Goal: Task Accomplishment & Management: Complete application form

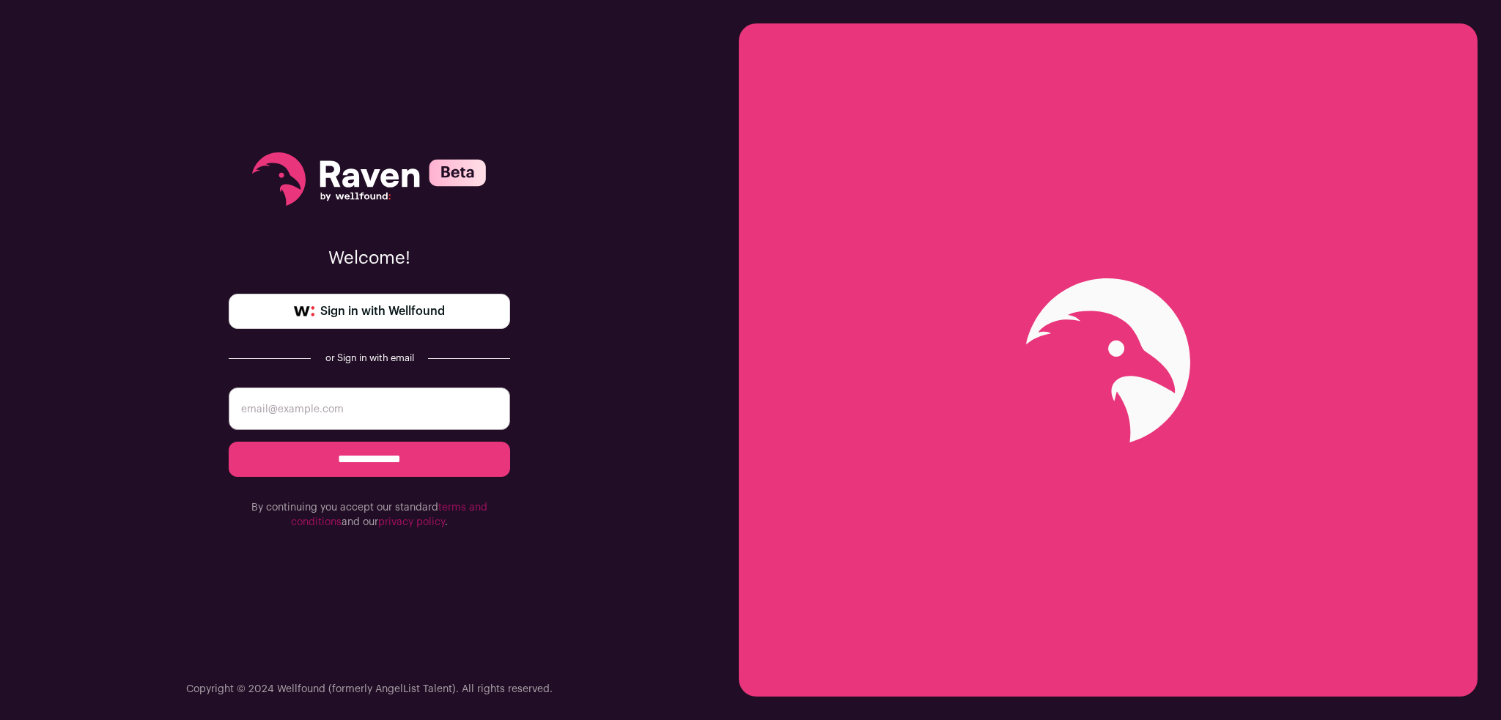
click at [393, 314] on span "Sign in with Wellfound" at bounding box center [382, 312] width 125 height 18
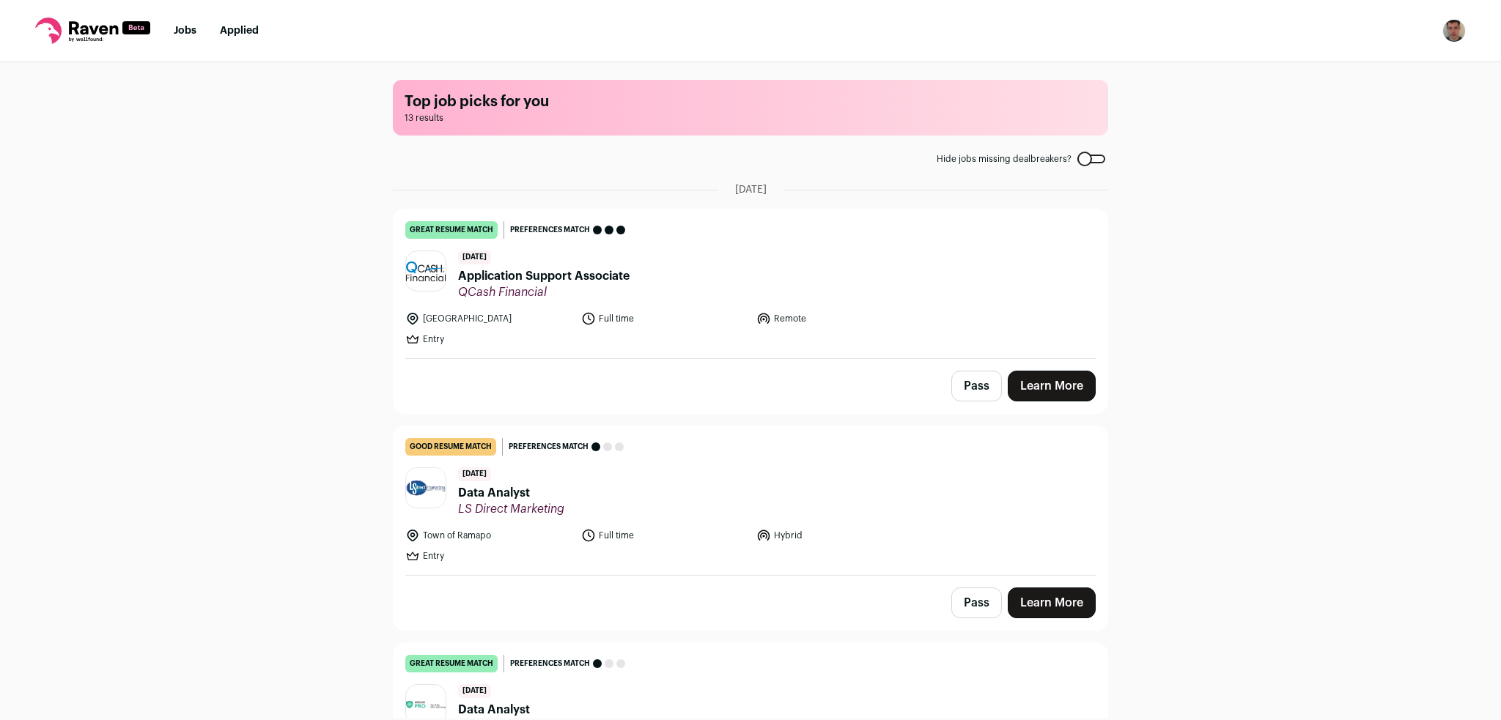
click at [1036, 383] on link "Learn More" at bounding box center [1052, 386] width 88 height 31
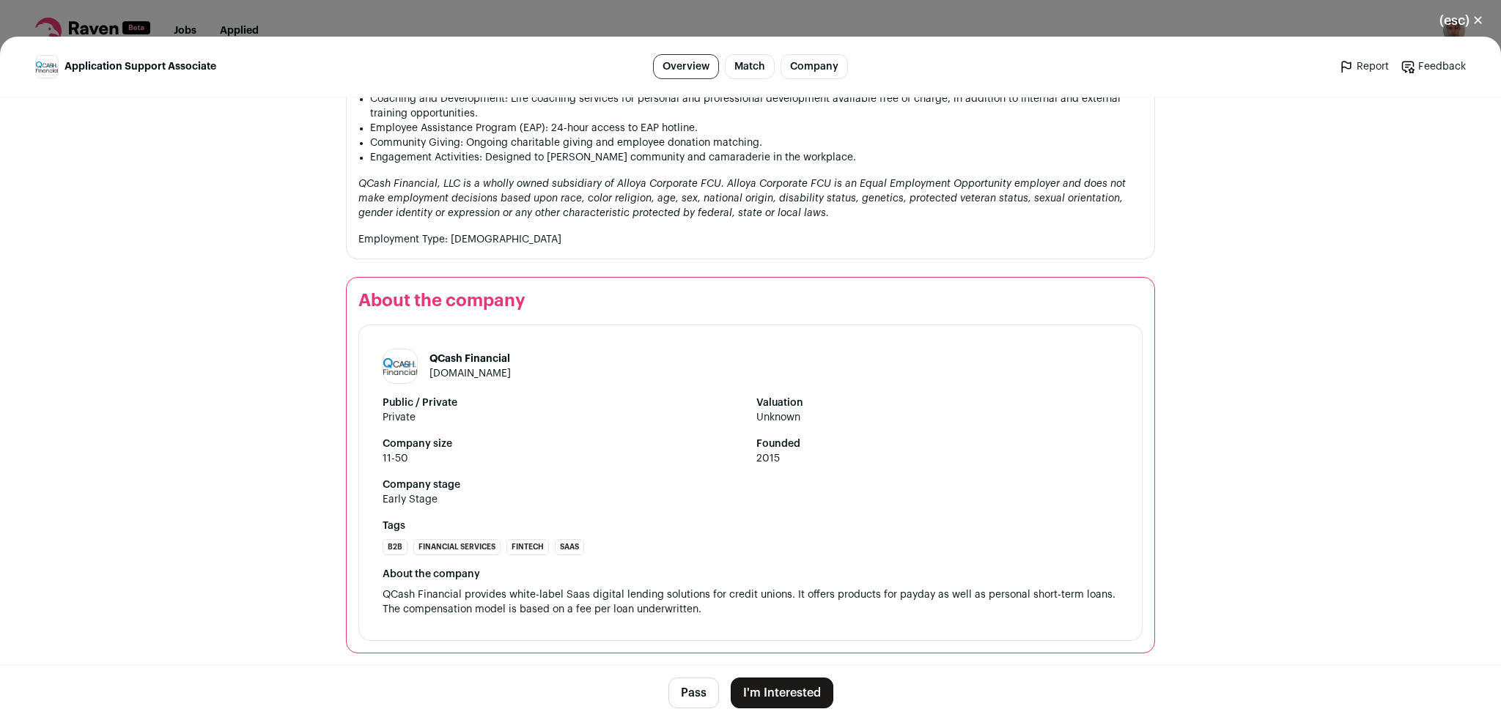
scroll to position [1211, 0]
click at [788, 695] on button "I'm Interested" at bounding box center [782, 693] width 103 height 31
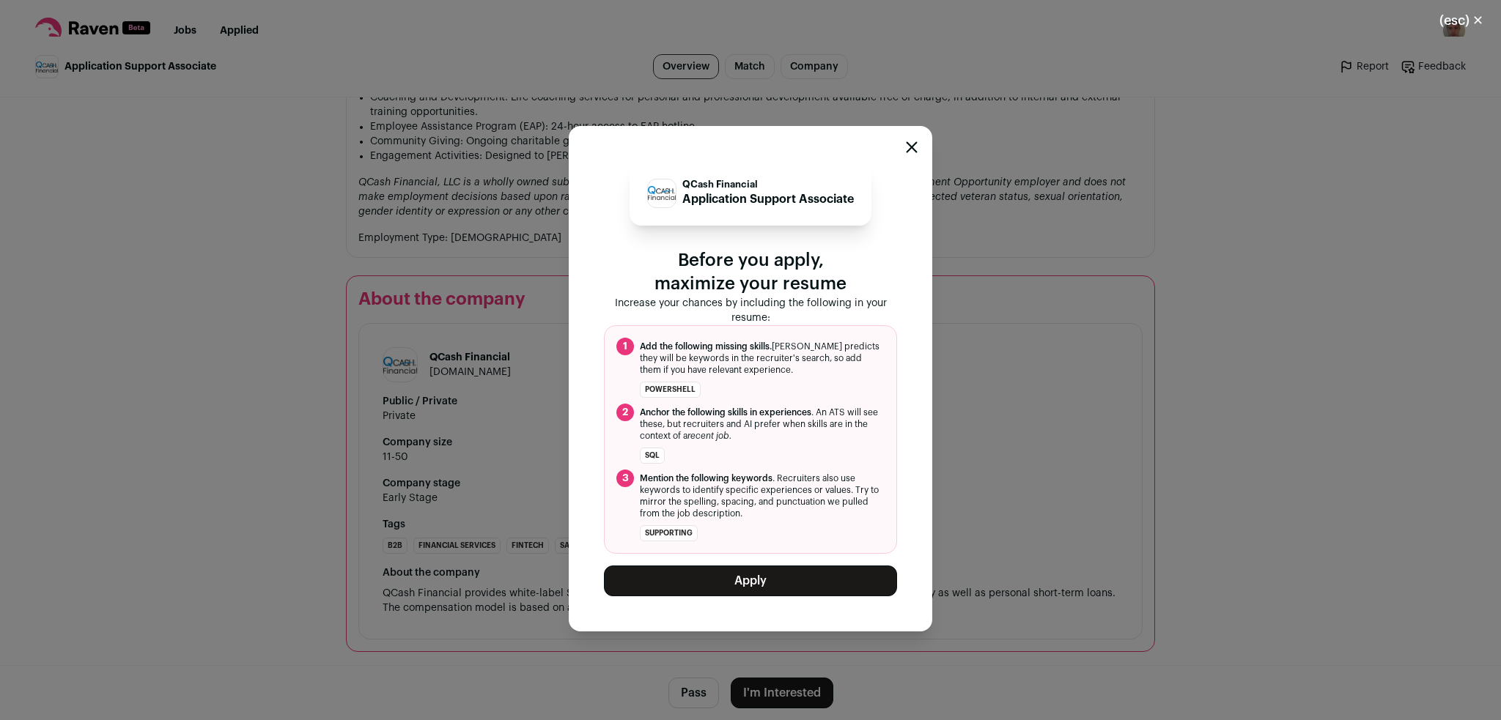
click at [739, 585] on button "Apply" at bounding box center [750, 581] width 293 height 31
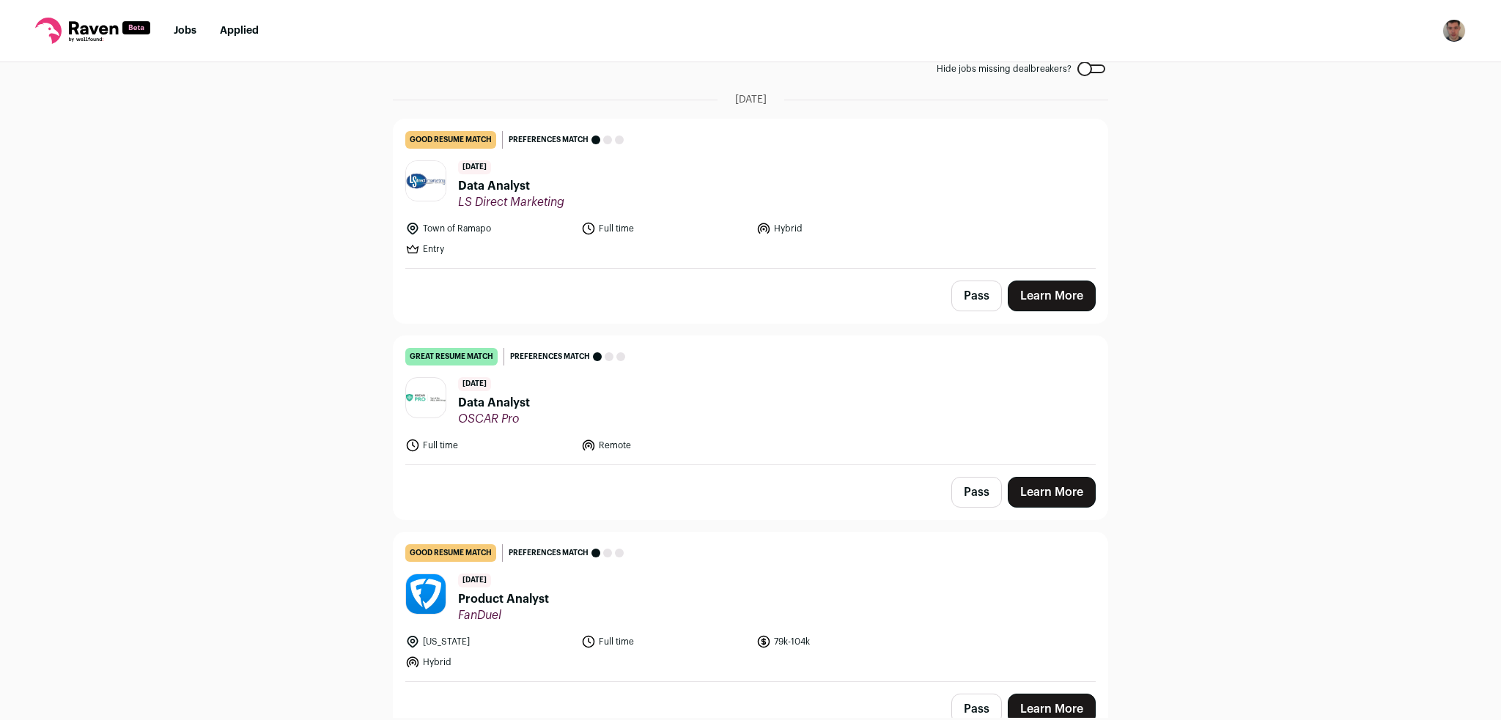
scroll to position [147, 0]
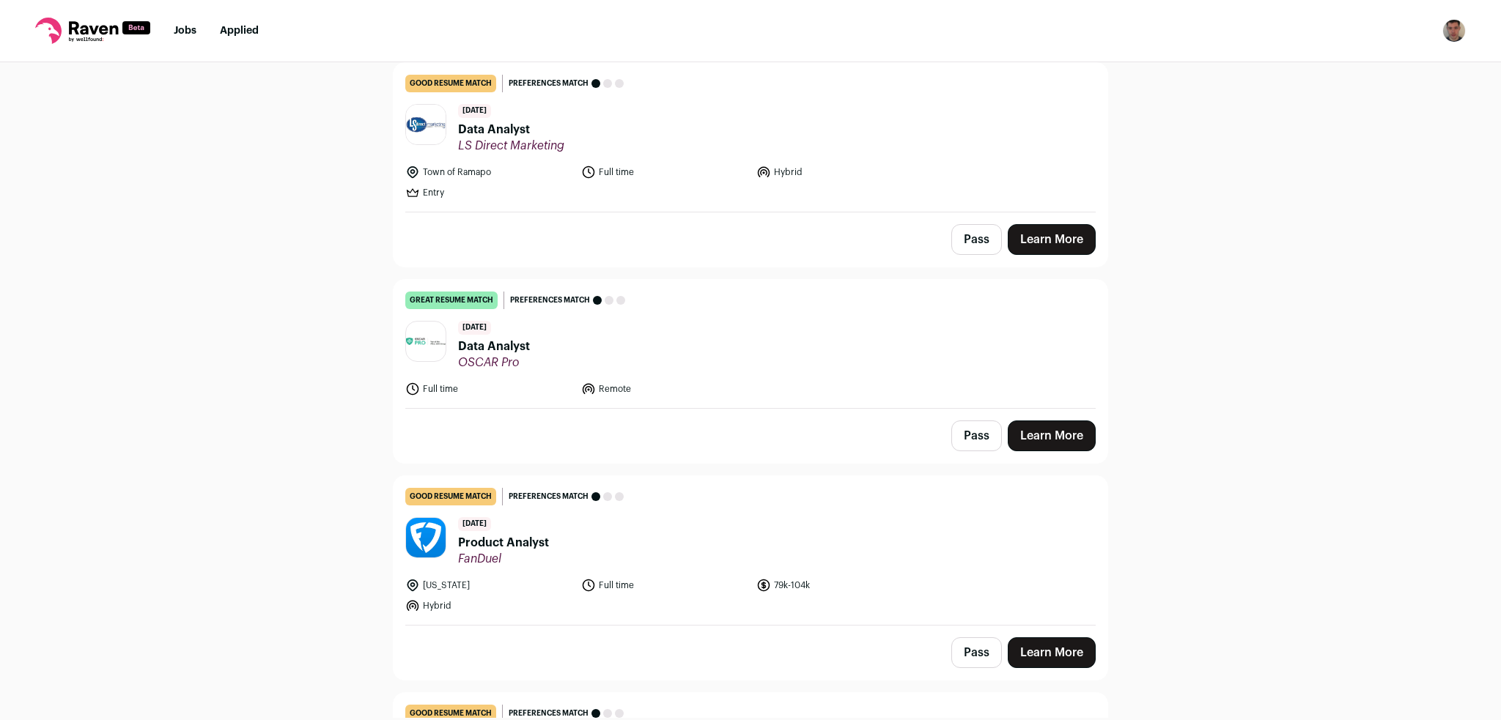
click at [1028, 433] on link "Learn More" at bounding box center [1052, 436] width 88 height 31
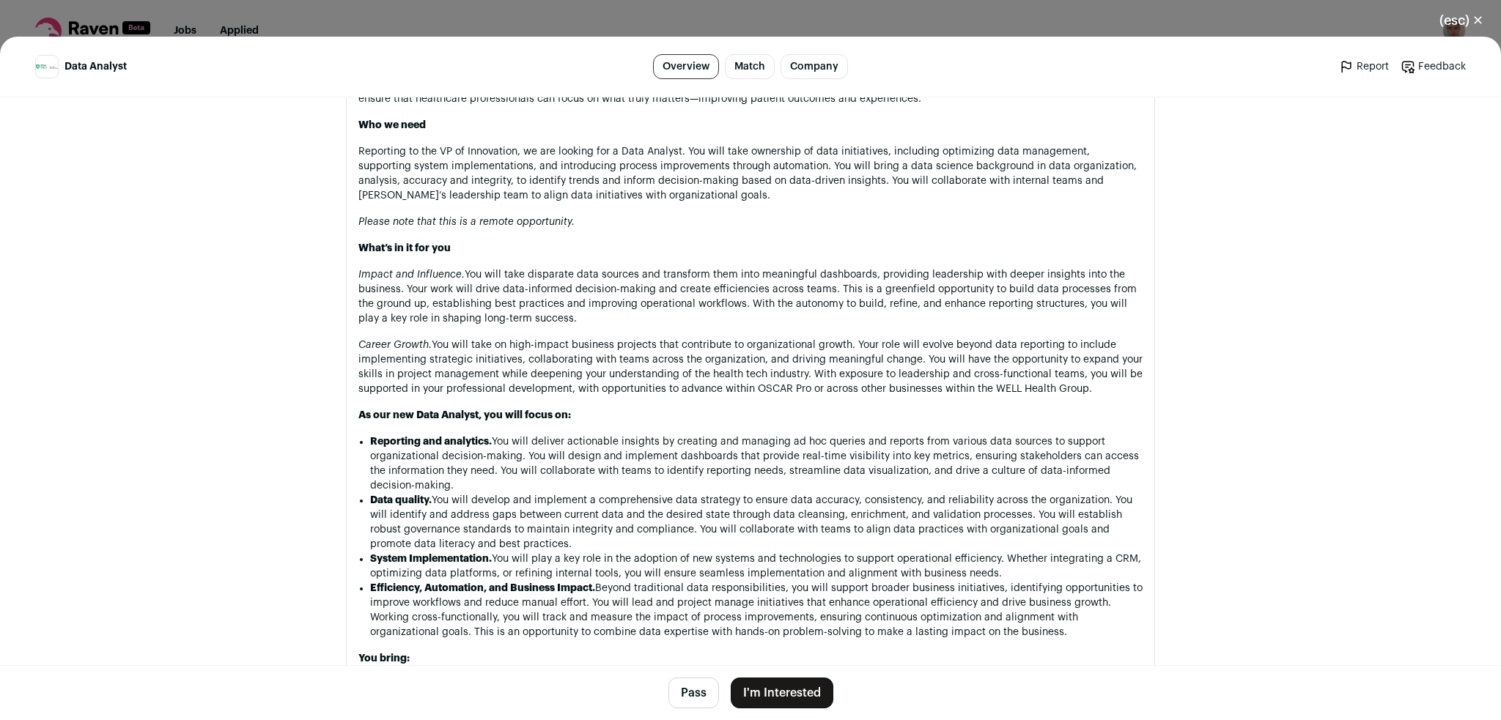
scroll to position [879, 0]
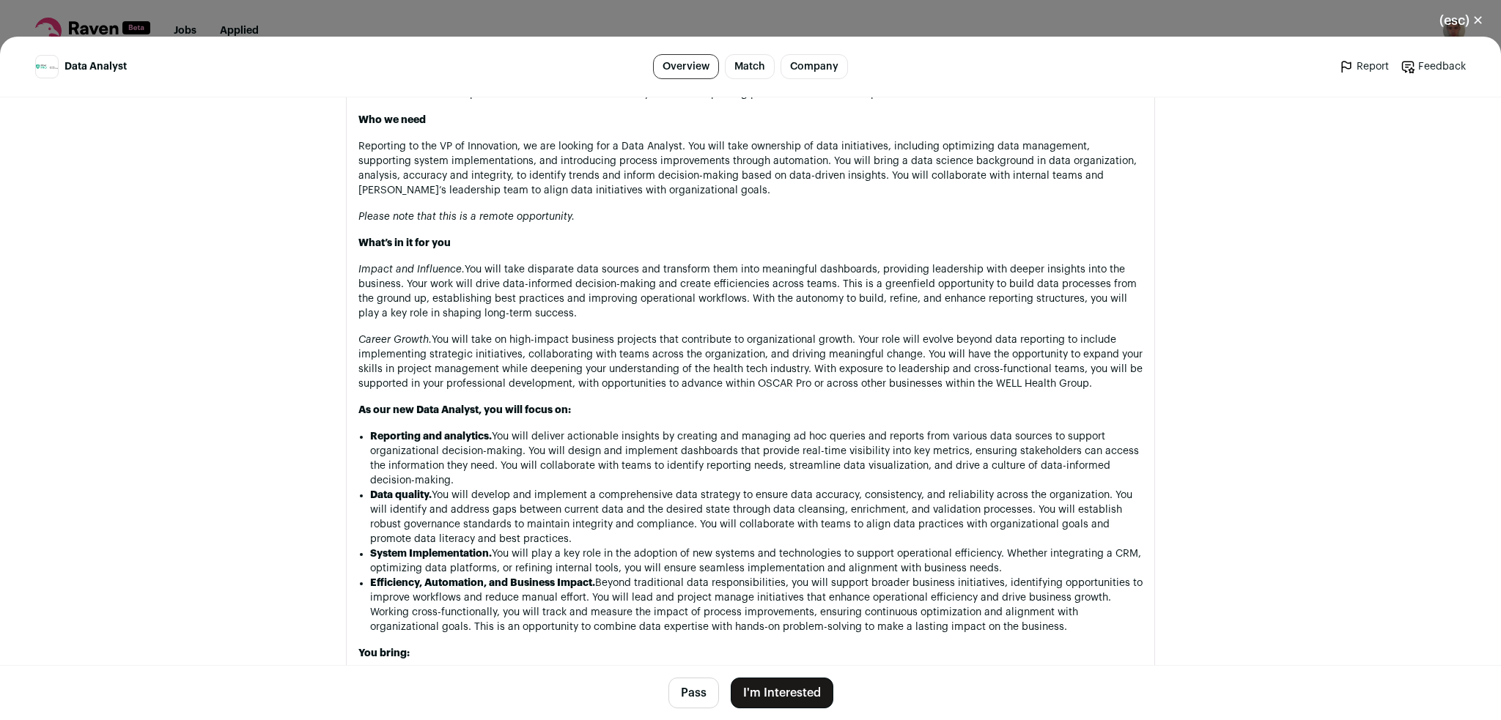
click at [771, 685] on button "I'm Interested" at bounding box center [782, 693] width 103 height 31
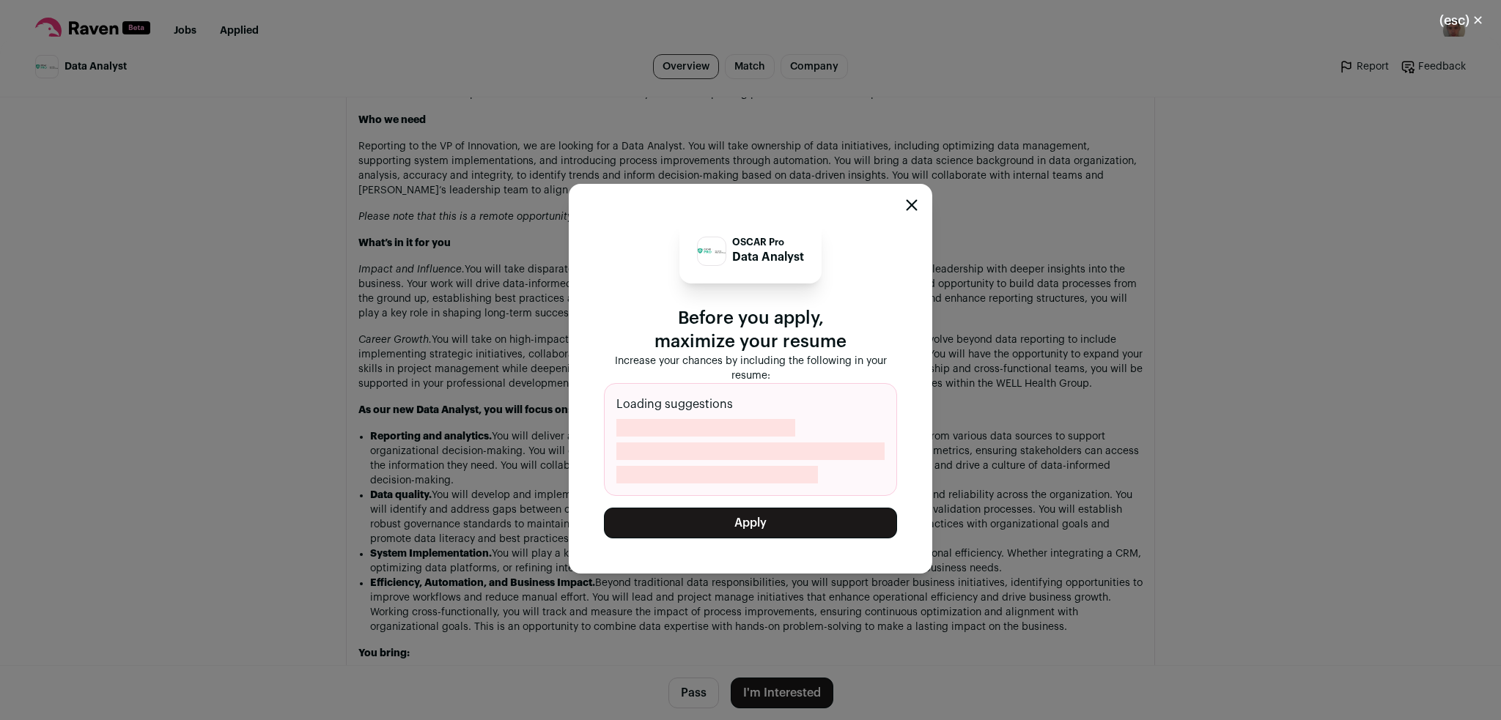
click at [742, 531] on button "Apply" at bounding box center [750, 523] width 293 height 31
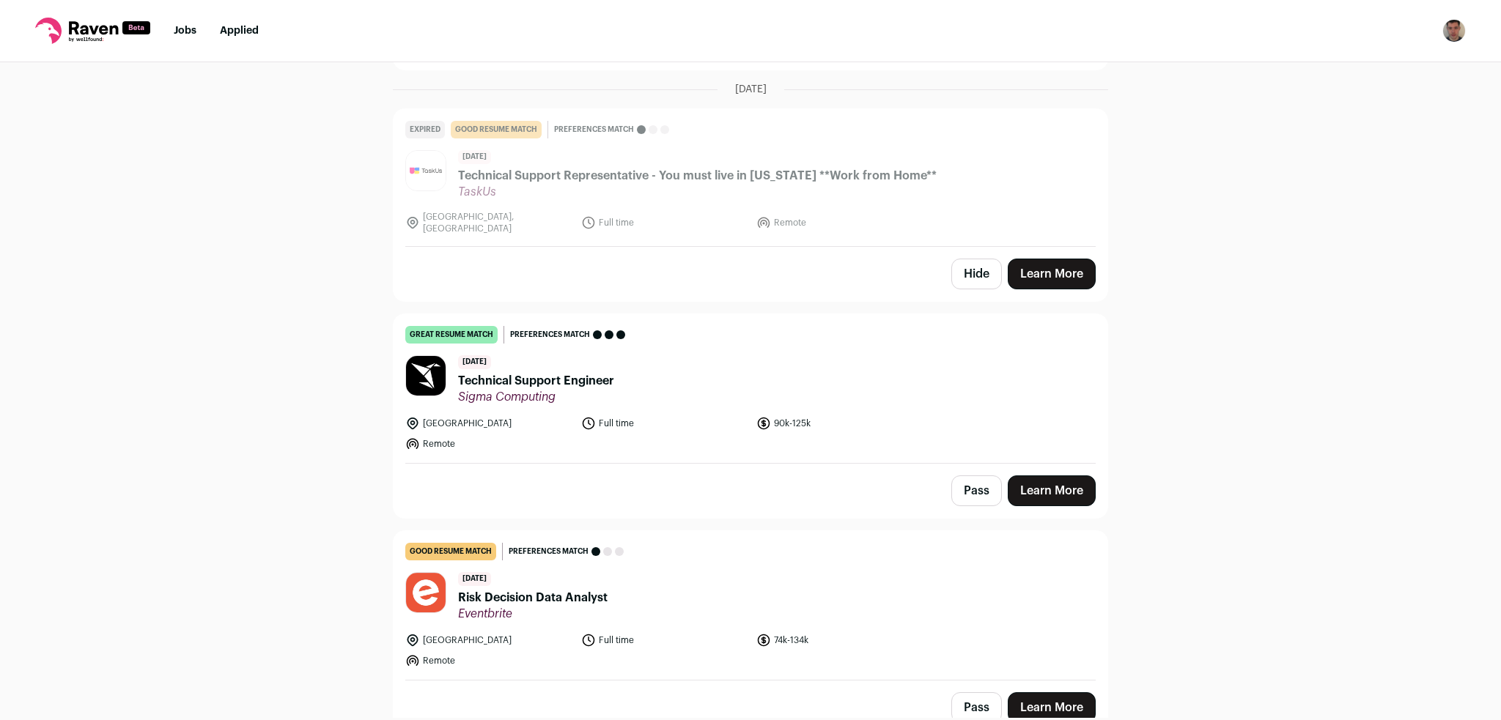
scroll to position [1896, 0]
